Goal: Task Accomplishment & Management: Manage account settings

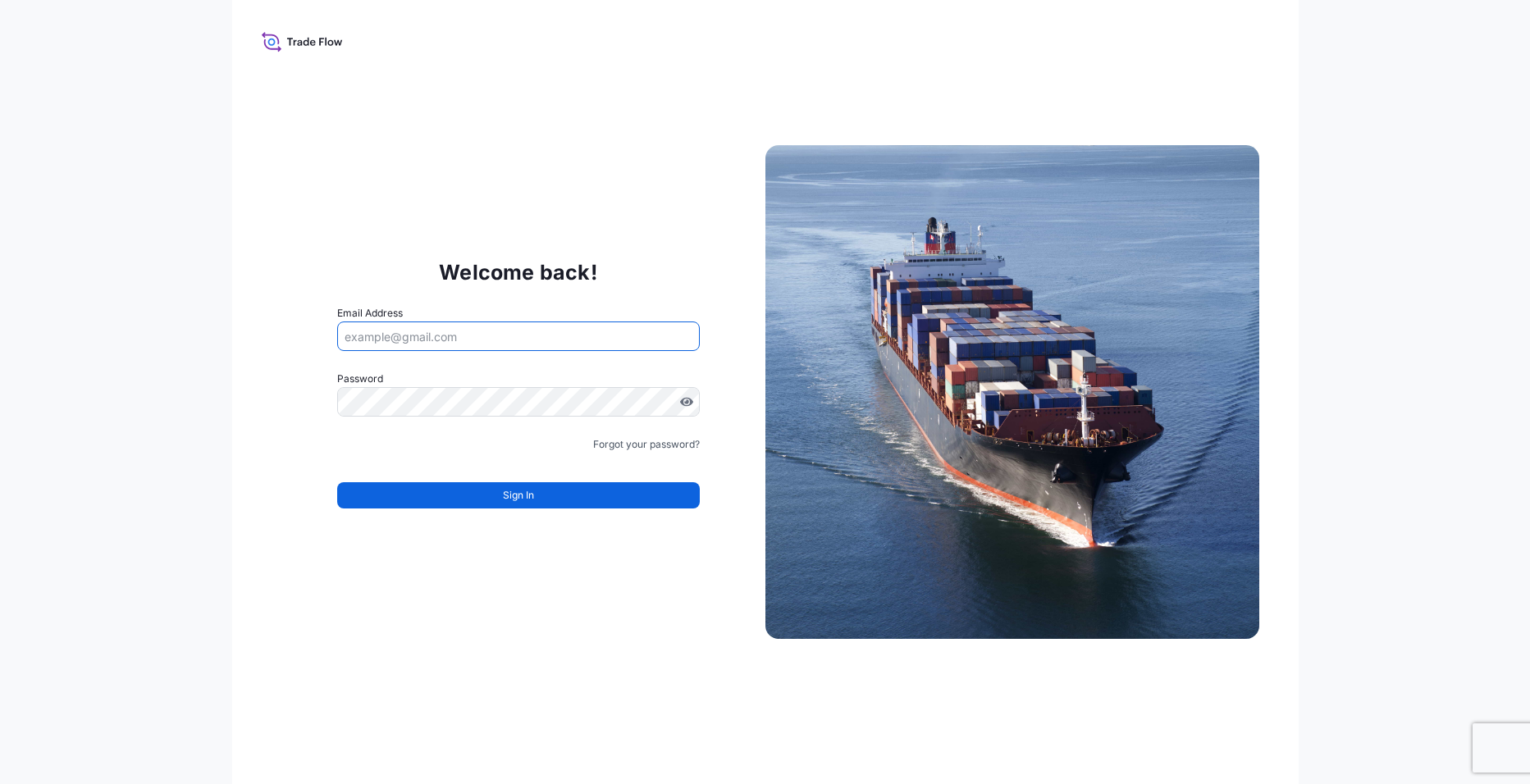
click at [460, 327] on input "Email Address" at bounding box center [518, 336] width 362 height 29
click at [720, 473] on div "Welcome back! Email Address Please enter a valid email address Password Must in…" at bounding box center [519, 392] width 494 height 338
click at [467, 340] on input "Email Address" at bounding box center [518, 336] width 362 height 29
type input "[EMAIL_ADDRESS][DOMAIN_NAME]"
click at [660, 443] on link "Forgot your password?" at bounding box center [646, 444] width 107 height 16
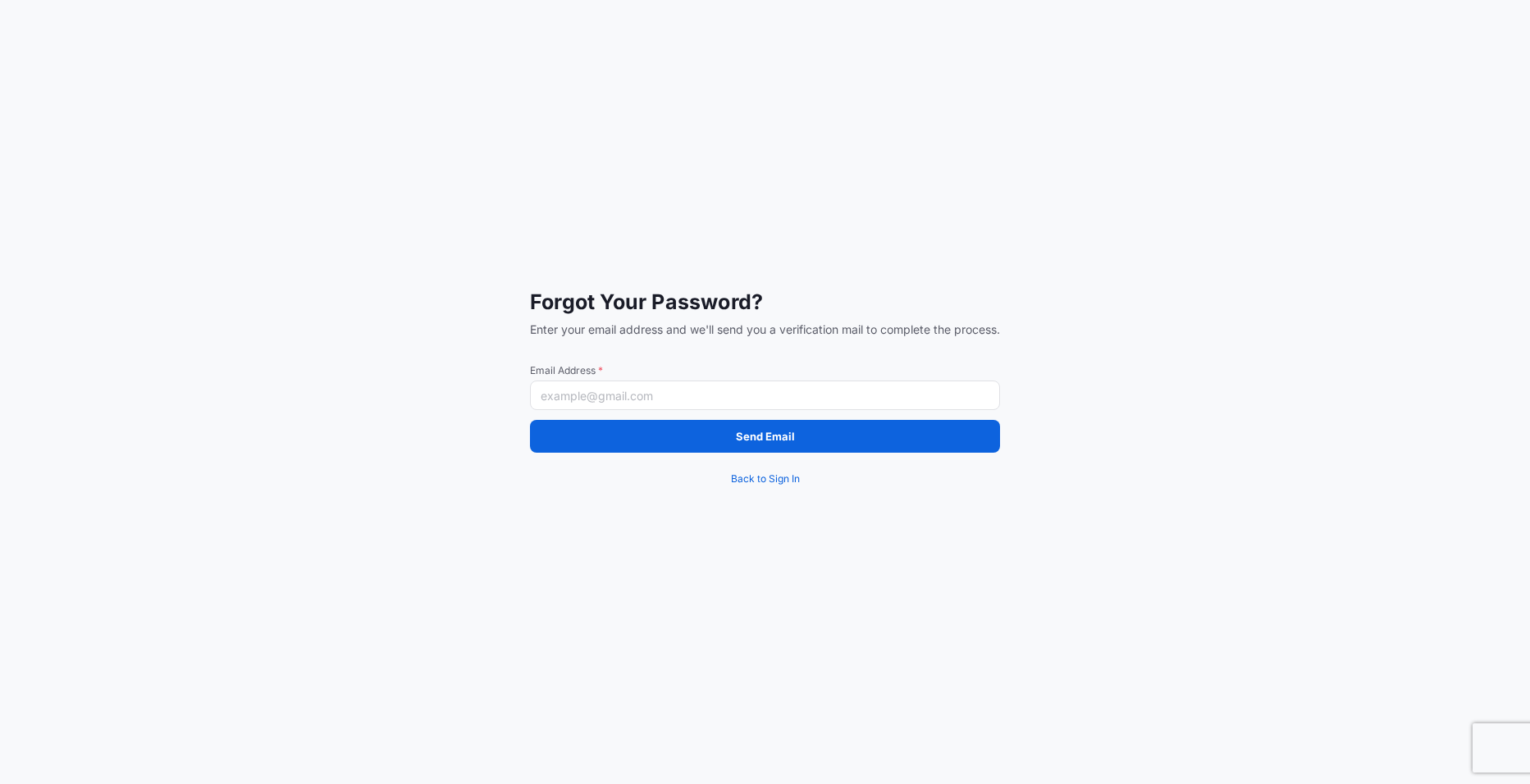
drag, startPoint x: 637, startPoint y: 383, endPoint x: 631, endPoint y: 398, distance: 16.2
click at [637, 383] on input "Email Address *" at bounding box center [765, 394] width 470 height 29
type input "[EMAIL_ADDRESS][DOMAIN_NAME]"
click at [653, 453] on div "Send Email Back to Sign In" at bounding box center [765, 458] width 470 height 76
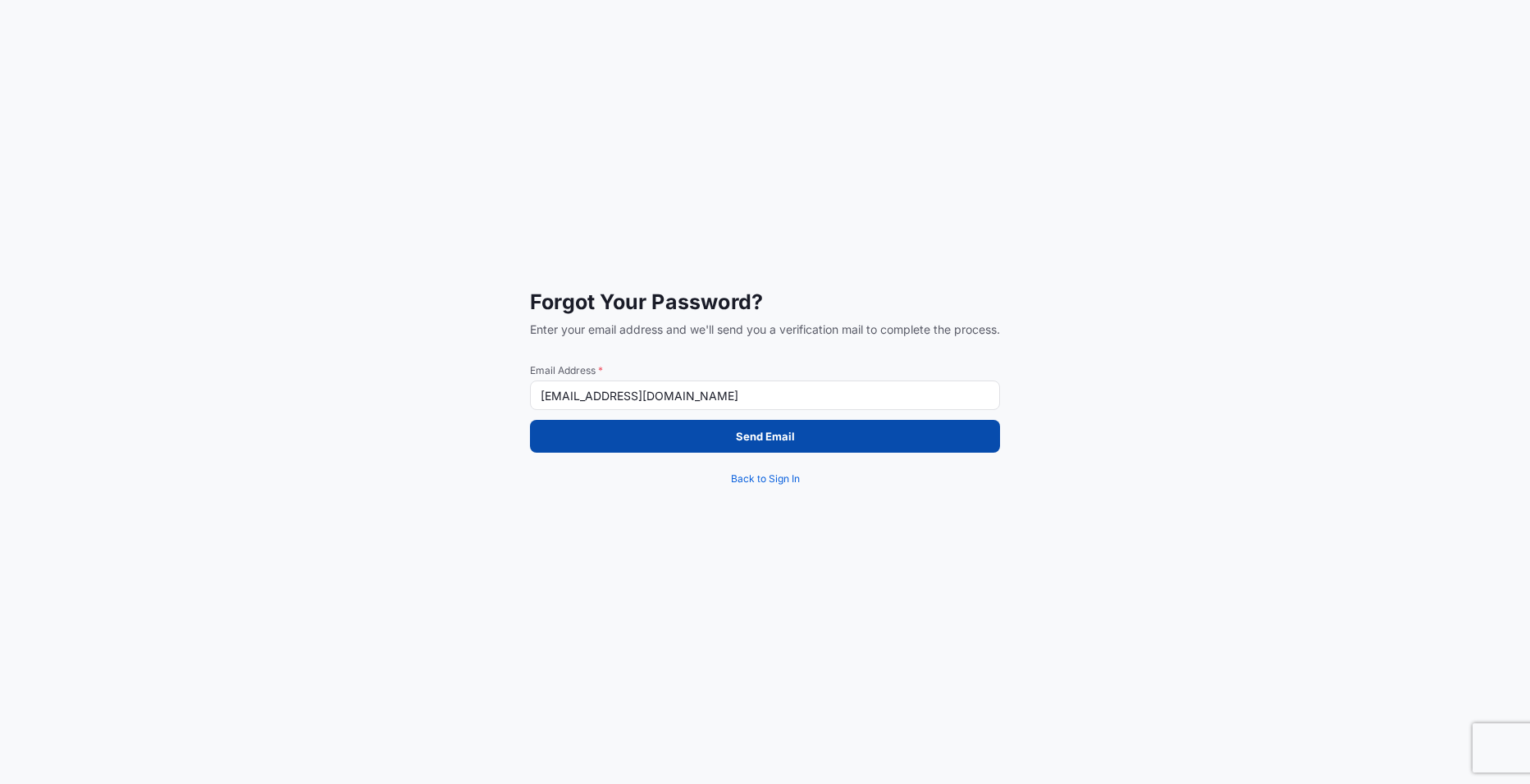
click at [666, 440] on button "Send Email" at bounding box center [765, 436] width 470 height 33
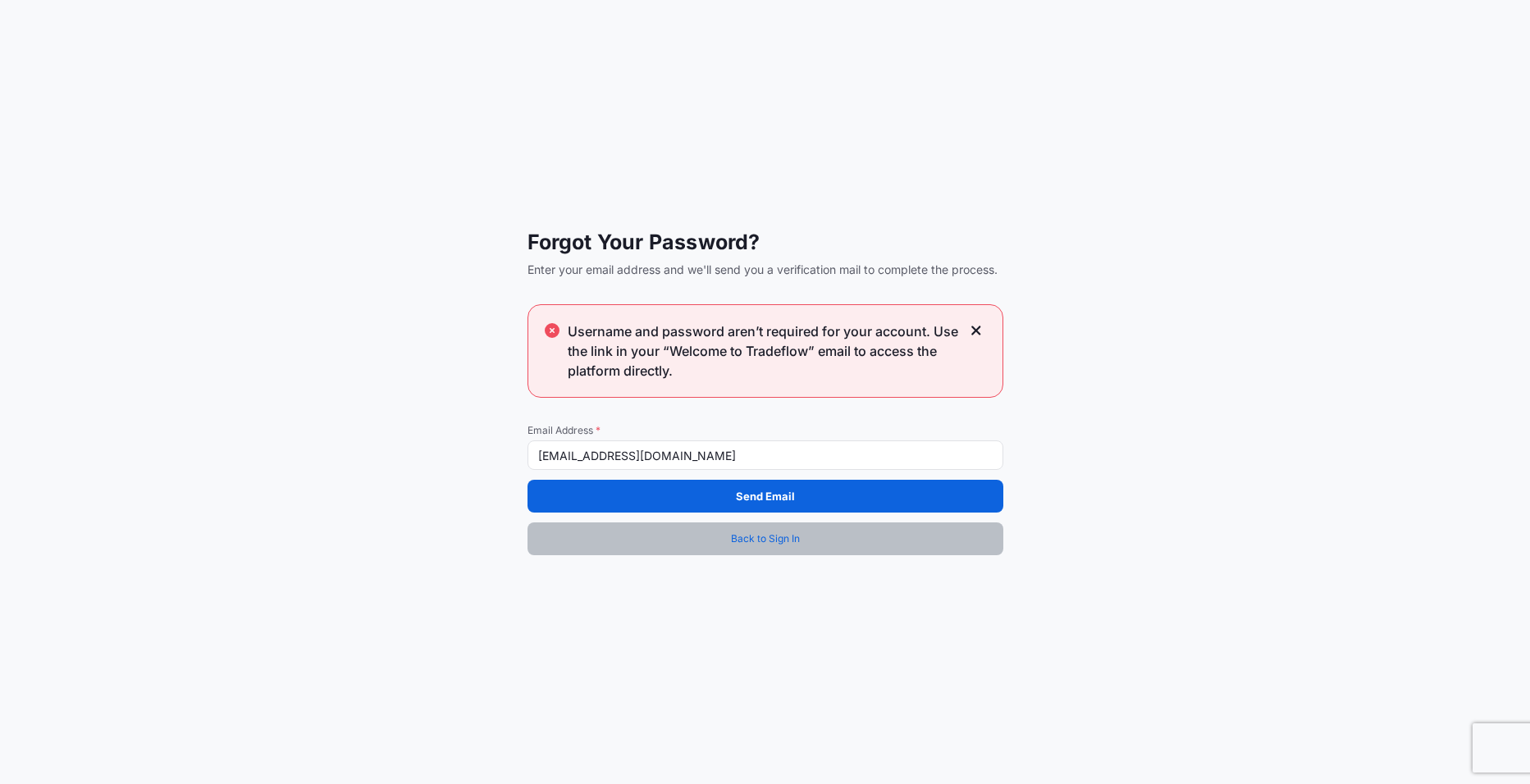
click at [774, 530] on link "Back to Sign In" at bounding box center [765, 538] width 476 height 33
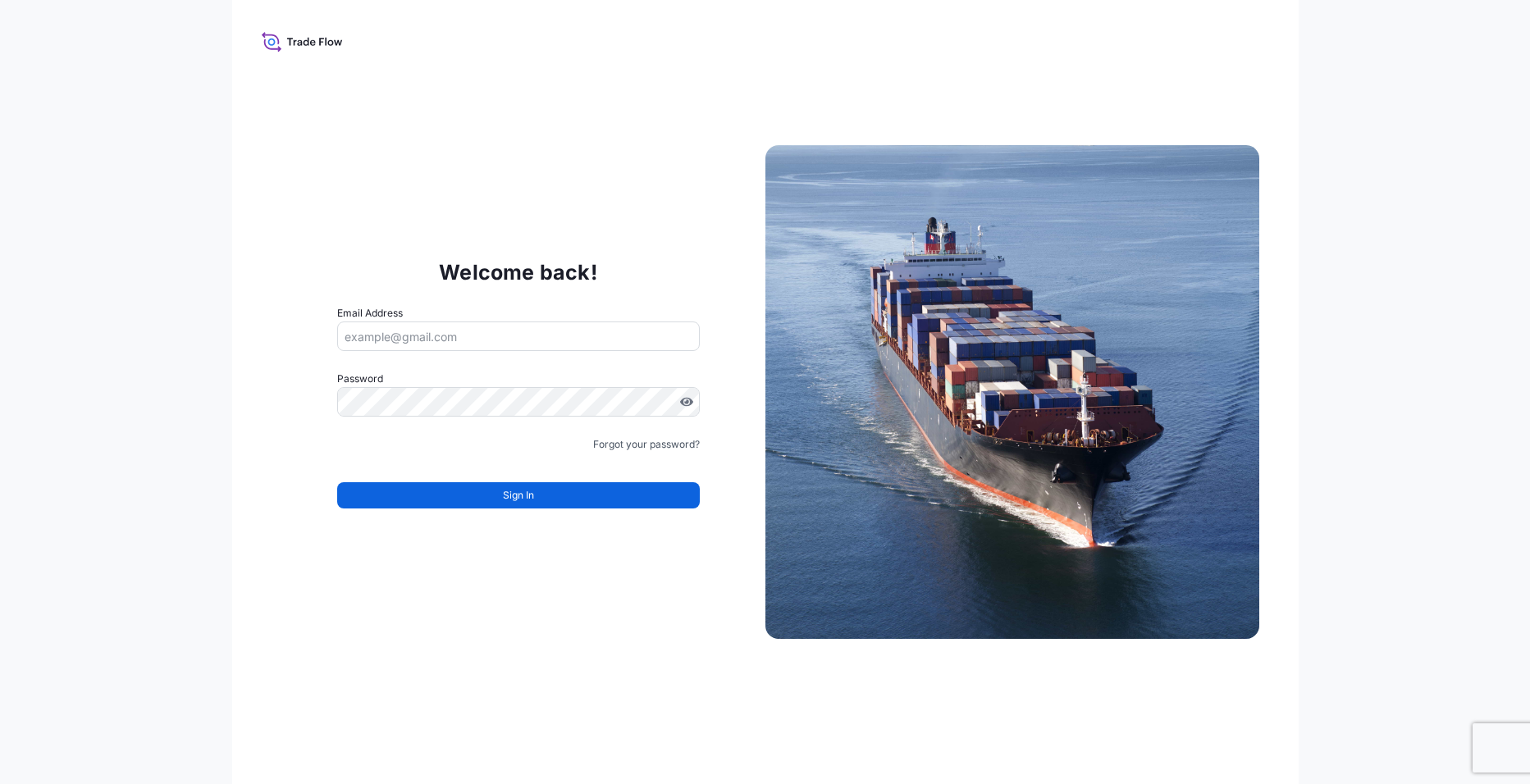
click at [453, 335] on input "Email Address" at bounding box center [518, 336] width 362 height 29
click at [316, 40] on icon at bounding box center [303, 41] width 81 height 24
click at [457, 423] on form "Email Address Password Must include: Upper & lower case letters Symbols (!@#$) …" at bounding box center [518, 417] width 362 height 223
